Goal: Find specific page/section: Find specific page/section

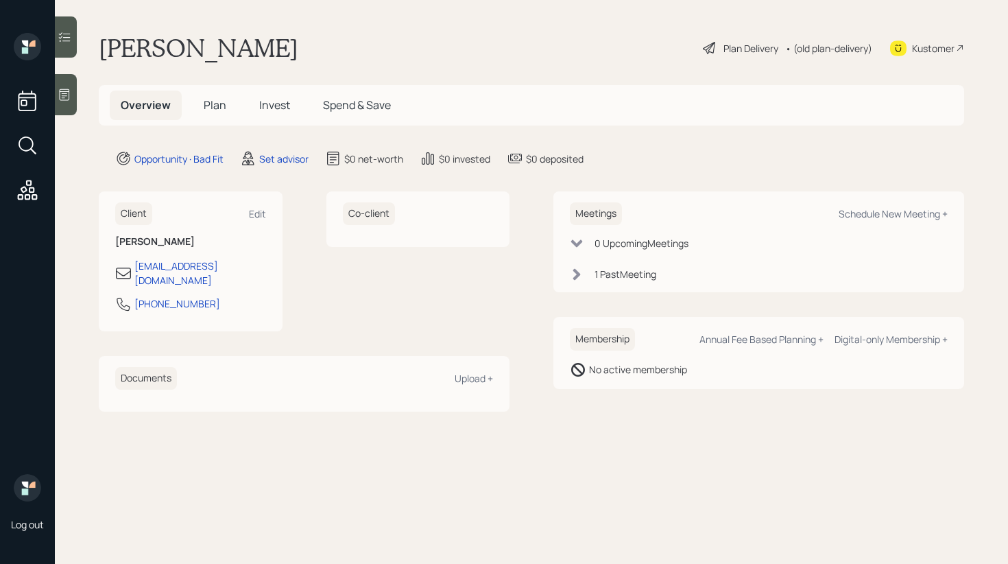
click at [275, 98] on span "Invest" at bounding box center [274, 104] width 31 height 15
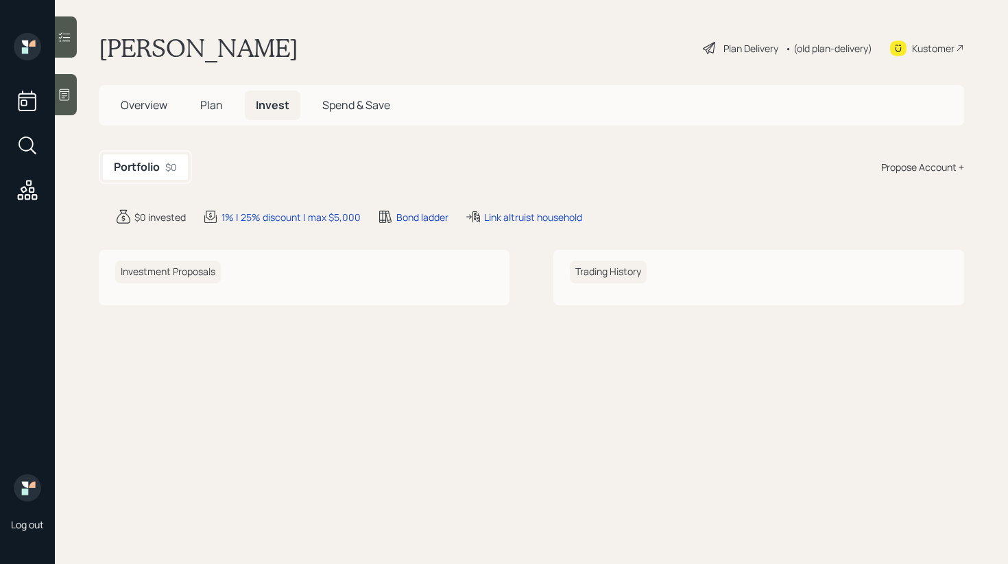
click at [165, 107] on span "Overview" at bounding box center [144, 104] width 47 height 15
